Goal: Information Seeking & Learning: Learn about a topic

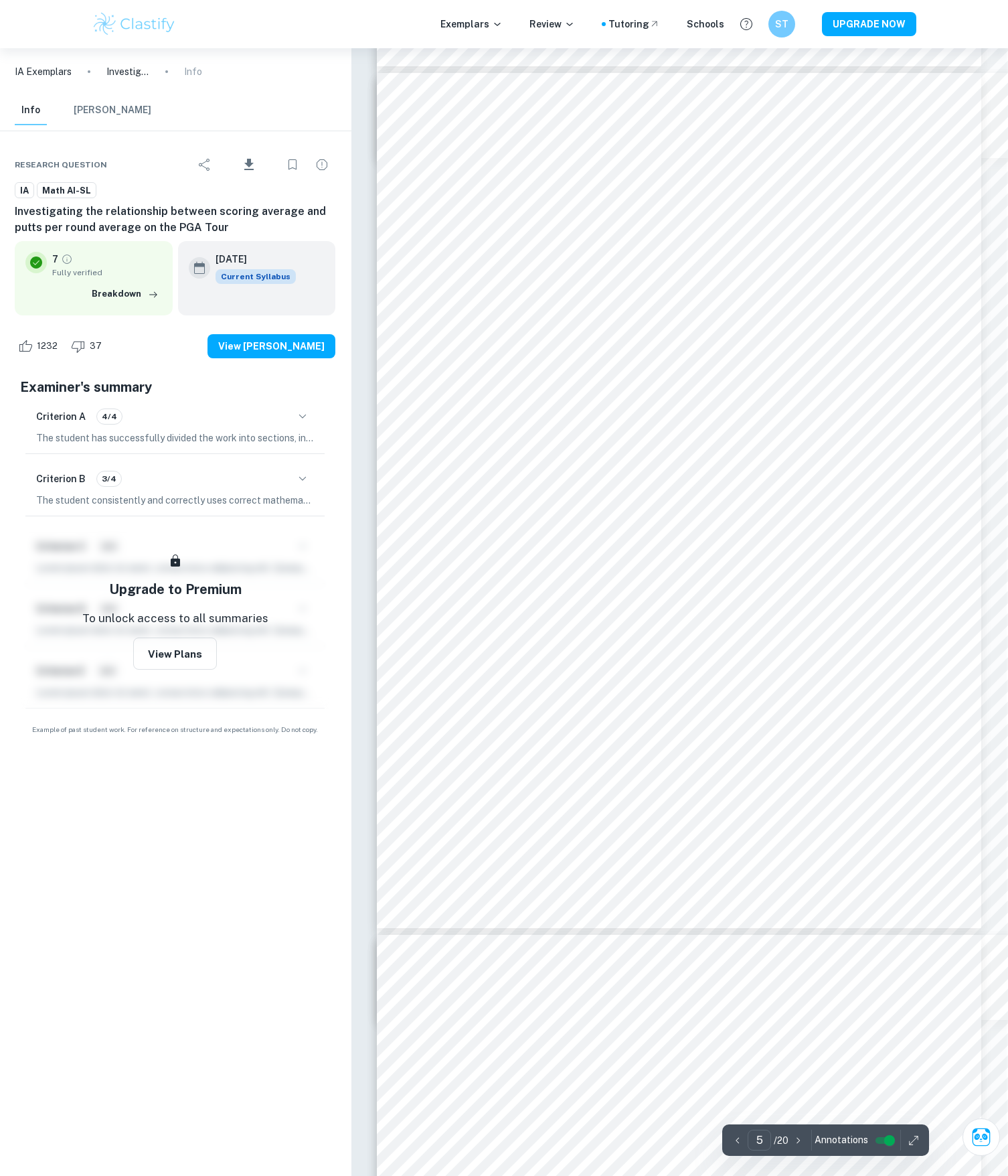
scroll to position [3616, 1]
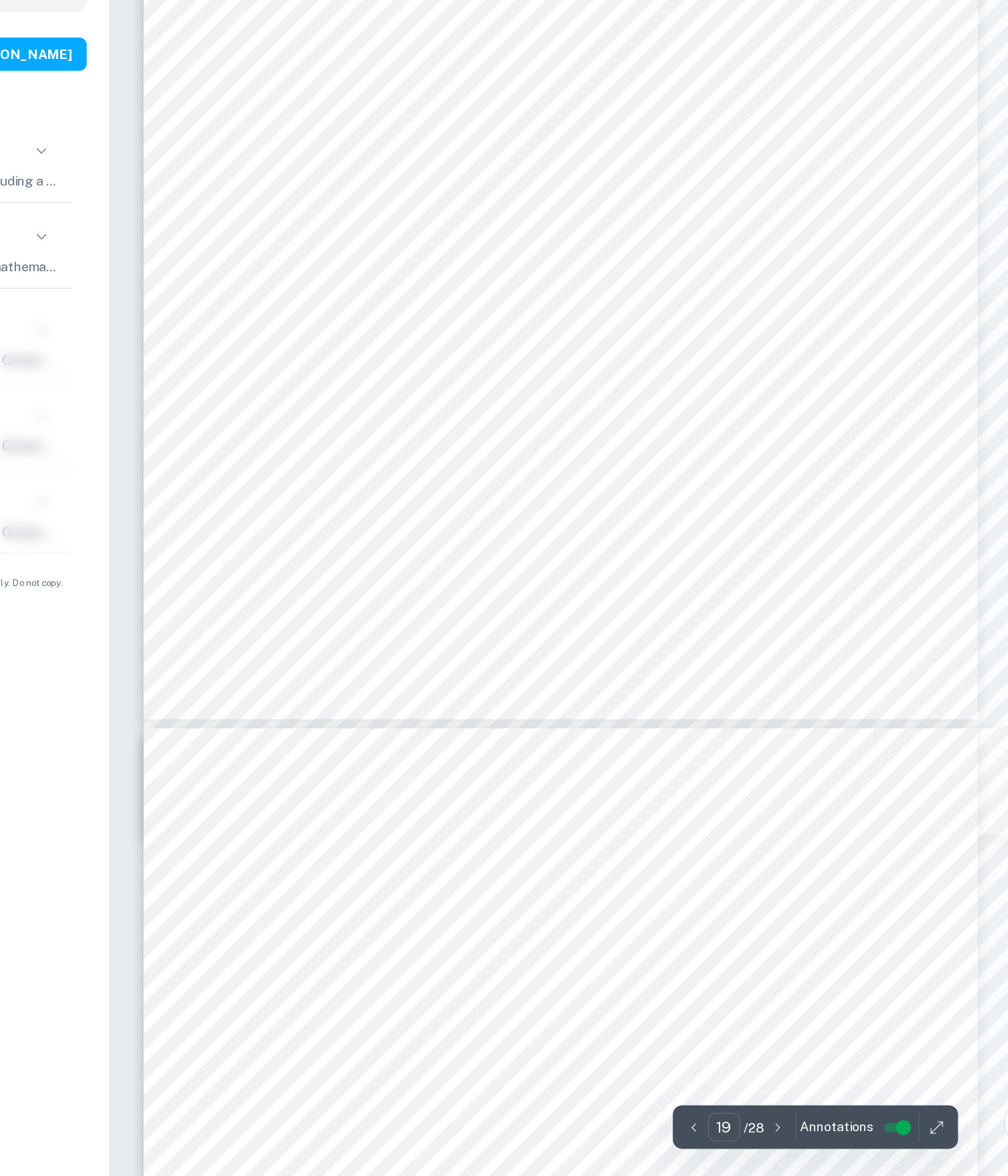
scroll to position [14602, 39]
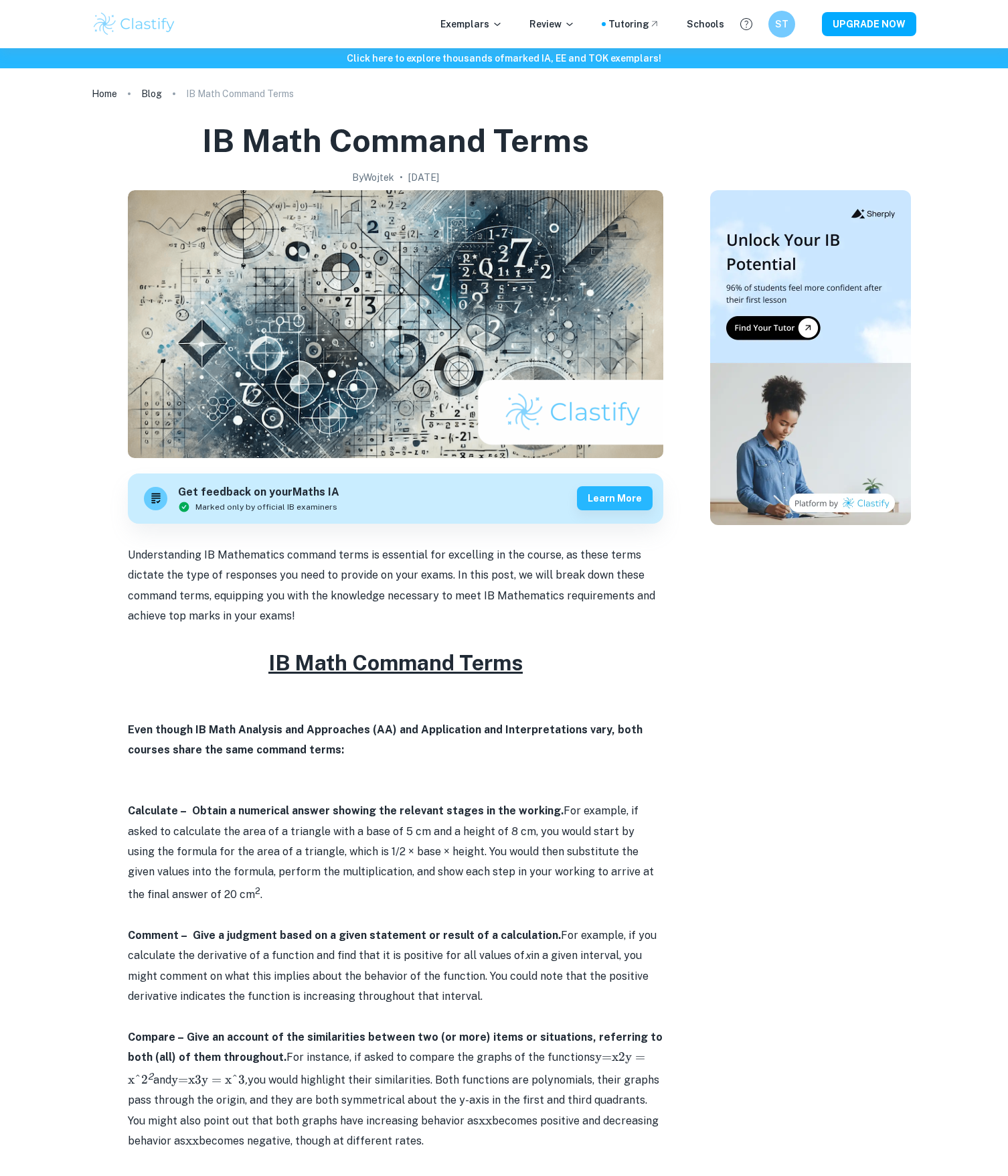
scroll to position [4441, 0]
